Goal: Task Accomplishment & Management: Use online tool/utility

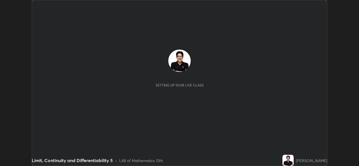
scroll to position [166, 359]
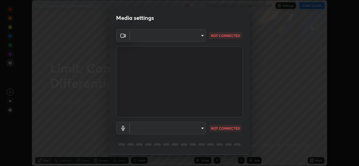
type input "e1bafc27984d56e905ef835f1aac5a802812d91eeb4d0778f4aa28edaceb0588"
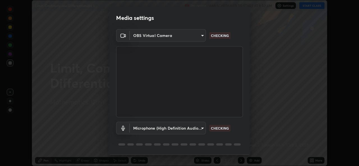
click at [200, 129] on body "Erase all Limit, Continuity and Differentiability 5 Recording WAS SCHEDULED TO …" at bounding box center [179, 83] width 359 height 166
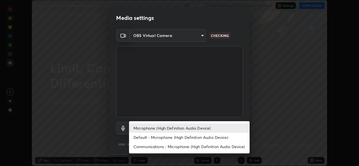
click at [186, 138] on li "Default - Microphone (High Definition Audio Device)" at bounding box center [189, 137] width 121 height 9
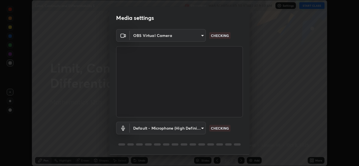
type input "default"
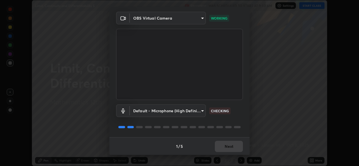
scroll to position [18, 0]
click at [231, 147] on button "Next" at bounding box center [229, 146] width 28 height 11
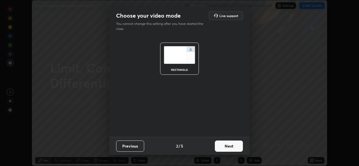
click at [234, 148] on button "Next" at bounding box center [229, 146] width 28 height 11
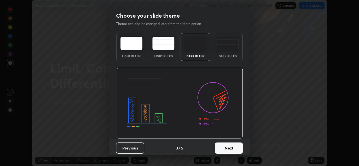
click at [237, 147] on button "Next" at bounding box center [229, 148] width 28 height 11
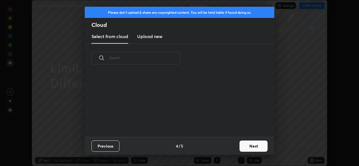
click at [243, 146] on button "Next" at bounding box center [254, 146] width 28 height 11
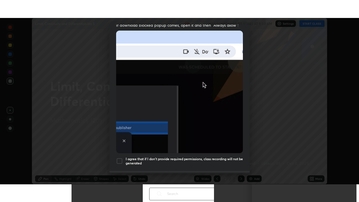
scroll to position [132, 0]
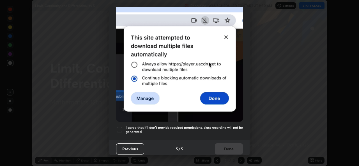
click at [226, 131] on h5 "I agree that if I don't provide required permissions, class recording will not …" at bounding box center [184, 130] width 117 height 9
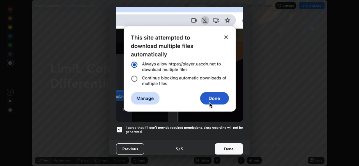
click at [229, 148] on button "Done" at bounding box center [229, 149] width 28 height 11
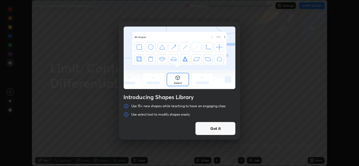
click at [307, 7] on div "Introducing Shapes Library Use 15+ new shapes while teaching to have an engagin…" at bounding box center [179, 83] width 359 height 166
click at [221, 130] on button "Got it" at bounding box center [215, 128] width 40 height 13
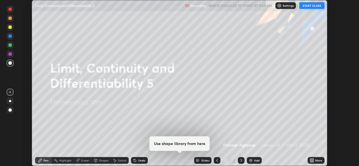
click at [310, 7] on button "START CLASS" at bounding box center [312, 5] width 25 height 7
click at [313, 160] on icon at bounding box center [312, 159] width 1 height 1
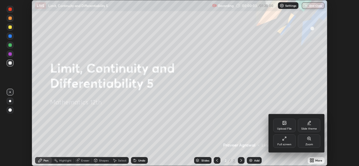
click at [284, 142] on div "Full screen" at bounding box center [284, 141] width 22 height 13
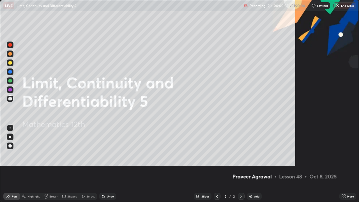
scroll to position [202, 359]
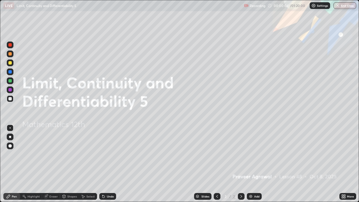
click at [250, 166] on img at bounding box center [251, 196] width 4 height 4
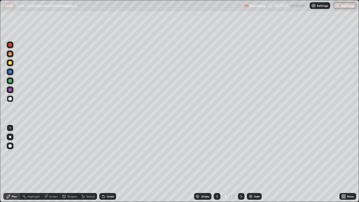
click at [250, 166] on img at bounding box center [251, 196] width 4 height 4
click at [108, 166] on div "Undo" at bounding box center [110, 196] width 7 height 3
click at [250, 166] on img at bounding box center [251, 196] width 4 height 4
click at [11, 63] on div at bounding box center [9, 62] width 3 height 3
click at [12, 100] on div at bounding box center [9, 98] width 3 height 3
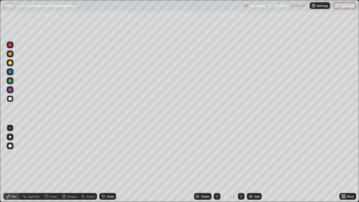
click at [10, 63] on div at bounding box center [9, 62] width 3 height 3
click at [12, 99] on div at bounding box center [9, 98] width 3 height 3
click at [217, 166] on icon at bounding box center [217, 196] width 4 height 4
click at [241, 166] on icon at bounding box center [241, 196] width 4 height 4
click at [251, 166] on img at bounding box center [251, 196] width 4 height 4
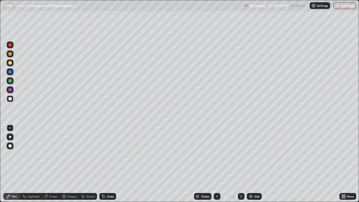
click at [11, 64] on div at bounding box center [9, 62] width 3 height 3
click at [12, 99] on div at bounding box center [10, 98] width 7 height 7
click at [11, 63] on div at bounding box center [9, 62] width 3 height 3
click at [11, 98] on div at bounding box center [9, 98] width 3 height 3
click at [250, 166] on img at bounding box center [251, 196] width 4 height 4
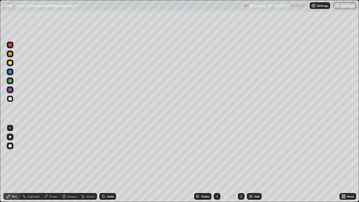
click at [102, 166] on icon at bounding box center [102, 195] width 1 height 1
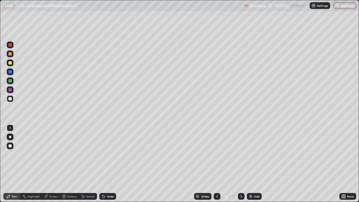
click at [102, 166] on icon at bounding box center [102, 195] width 1 height 1
click at [102, 166] on icon at bounding box center [103, 196] width 4 height 4
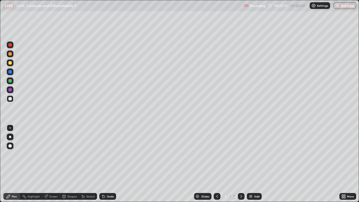
click at [102, 166] on icon at bounding box center [102, 195] width 1 height 1
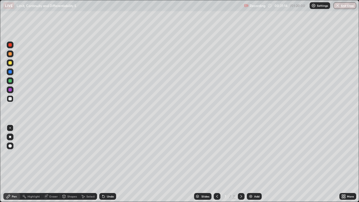
click at [102, 166] on icon at bounding box center [102, 195] width 1 height 1
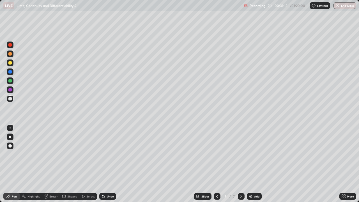
click at [102, 166] on icon at bounding box center [102, 195] width 1 height 1
click at [103, 166] on icon at bounding box center [103, 197] width 2 height 2
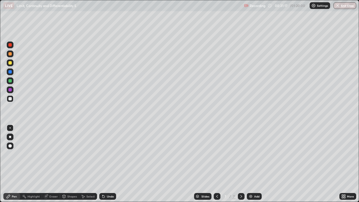
click at [102, 166] on icon at bounding box center [102, 195] width 1 height 1
click at [103, 166] on icon at bounding box center [103, 196] width 4 height 4
click at [217, 166] on icon at bounding box center [217, 196] width 4 height 4
click at [241, 166] on icon at bounding box center [241, 196] width 4 height 4
click at [250, 166] on img at bounding box center [251, 196] width 4 height 4
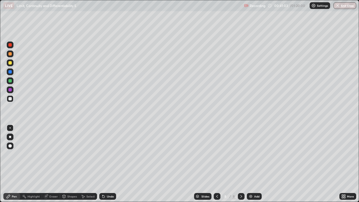
click at [10, 64] on div at bounding box center [9, 62] width 3 height 3
click at [11, 100] on div at bounding box center [9, 98] width 3 height 3
click at [217, 166] on icon at bounding box center [217, 196] width 4 height 4
click at [241, 166] on icon at bounding box center [242, 196] width 2 height 3
click at [10, 64] on div at bounding box center [9, 62] width 3 height 3
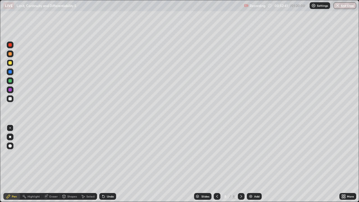
click at [252, 166] on div "Add" at bounding box center [254, 196] width 15 height 7
click at [12, 99] on div at bounding box center [10, 98] width 7 height 7
click at [12, 63] on div at bounding box center [9, 62] width 3 height 3
click at [250, 166] on img at bounding box center [251, 196] width 4 height 4
click at [107, 166] on div "Undo" at bounding box center [107, 196] width 17 height 7
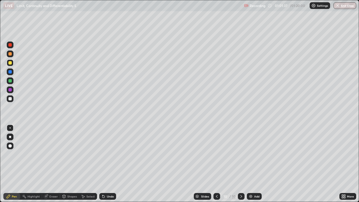
click at [108, 166] on div "Undo" at bounding box center [107, 196] width 17 height 7
click at [109, 166] on div "Undo" at bounding box center [107, 196] width 17 height 7
click at [108, 166] on div "Undo" at bounding box center [110, 196] width 7 height 3
click at [11, 99] on div at bounding box center [9, 98] width 3 height 3
click at [12, 64] on div at bounding box center [10, 63] width 7 height 7
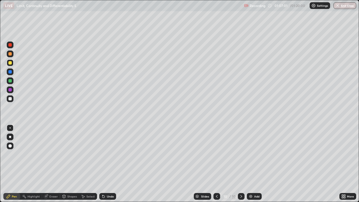
click at [12, 100] on div at bounding box center [9, 98] width 3 height 3
click at [250, 166] on img at bounding box center [251, 196] width 4 height 4
click at [103, 166] on icon at bounding box center [103, 197] width 2 height 2
